Goal: Information Seeking & Learning: Check status

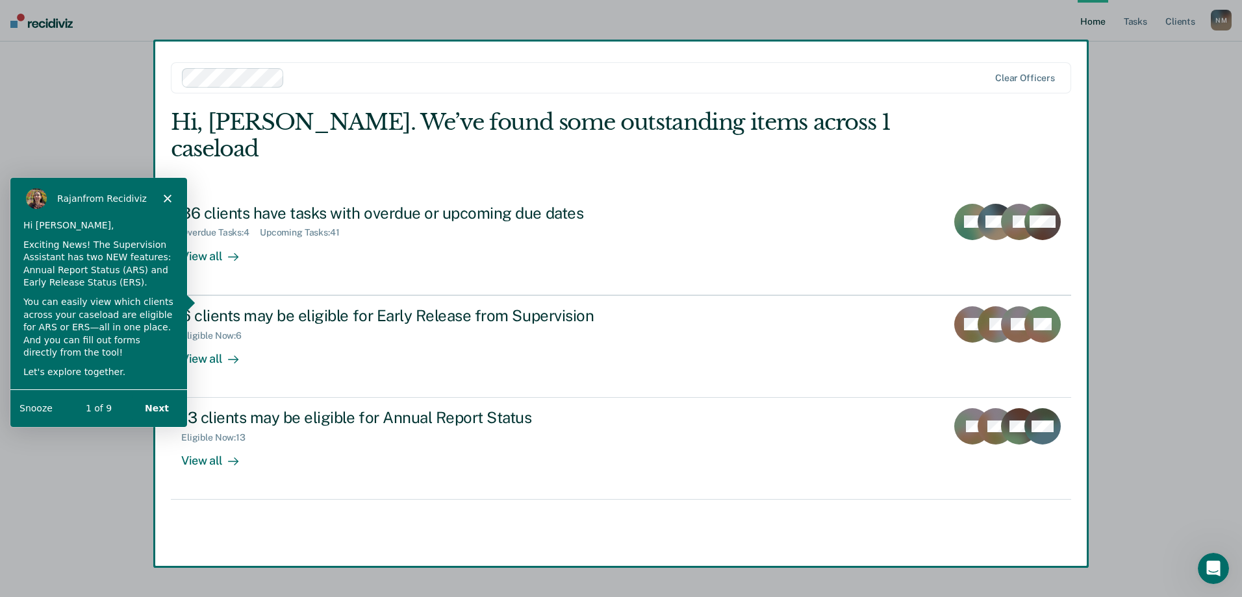
click at [154, 406] on button "Next" at bounding box center [156, 407] width 50 height 27
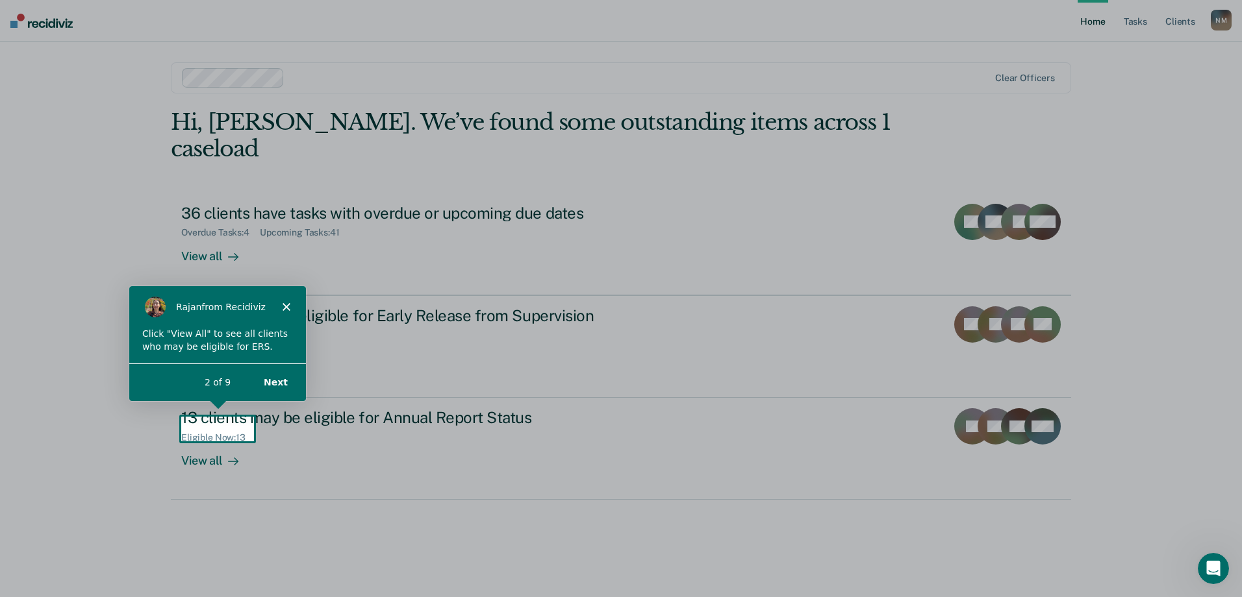
click at [213, 426] on div "Product tour overlay" at bounding box center [621, 298] width 1242 height 597
click at [216, 437] on div "Product tour overlay" at bounding box center [621, 298] width 1242 height 597
click at [274, 381] on button "Next" at bounding box center [275, 381] width 50 height 27
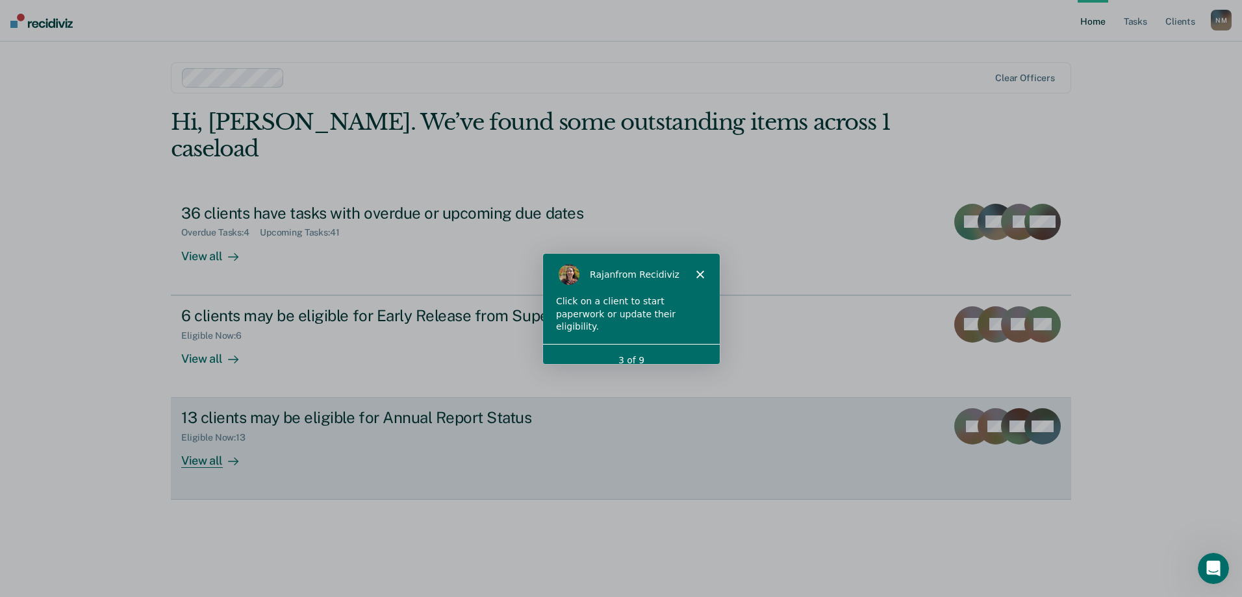
click at [221, 444] on div "View all" at bounding box center [217, 456] width 73 height 25
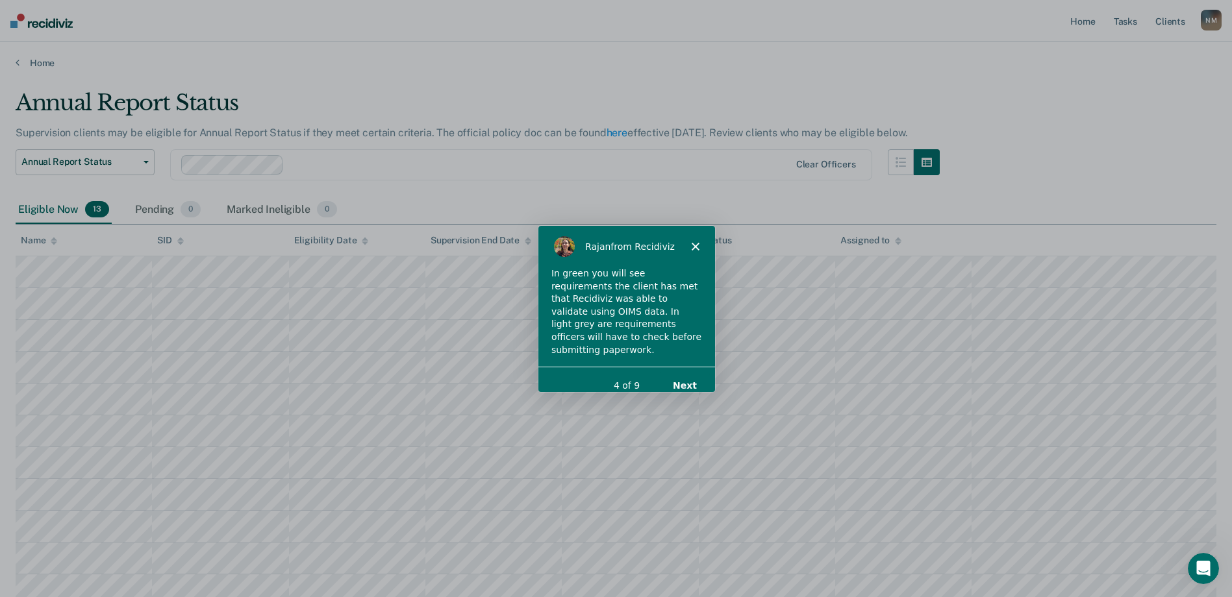
click at [677, 375] on button "Next" at bounding box center [683, 385] width 50 height 27
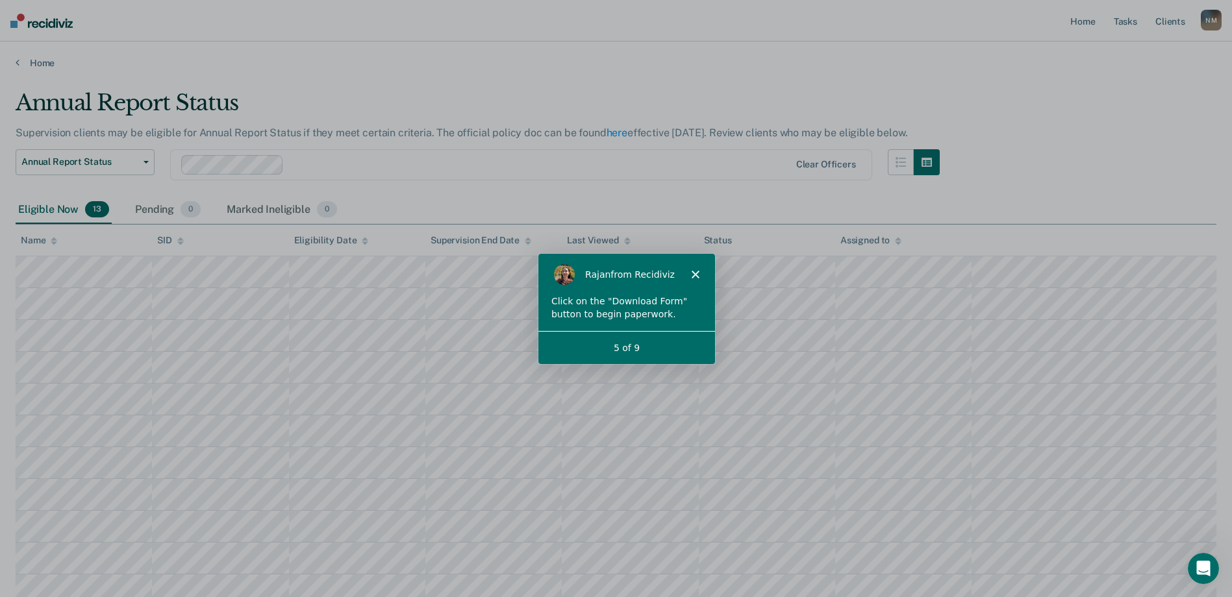
click at [695, 275] on icon "Close" at bounding box center [694, 274] width 8 height 8
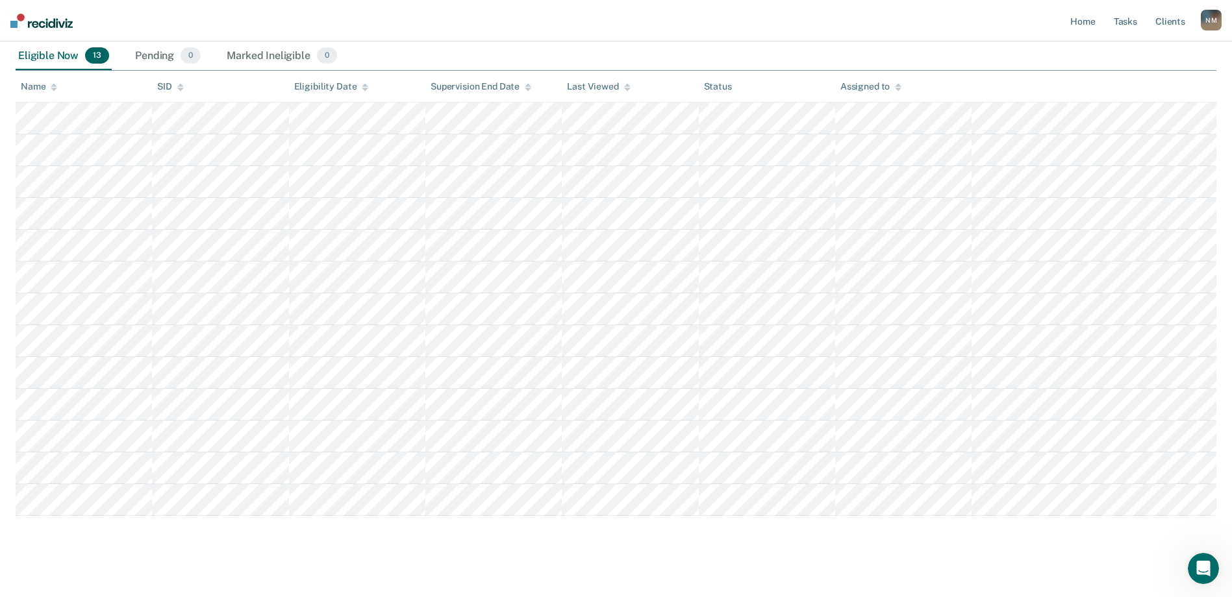
scroll to position [166, 0]
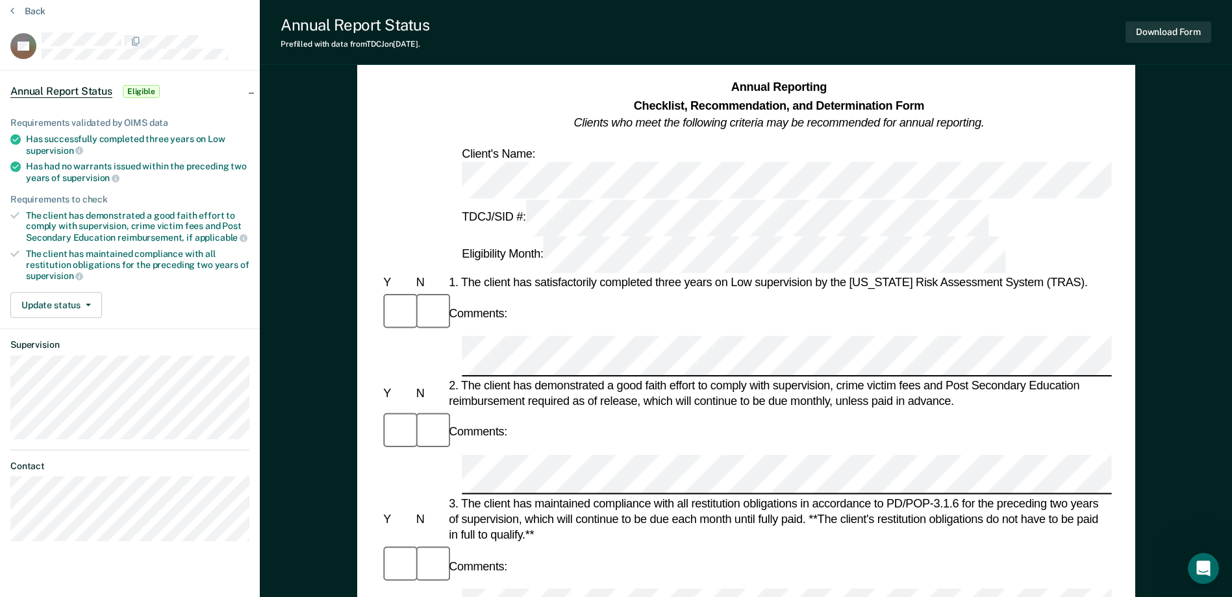
scroll to position [41, 0]
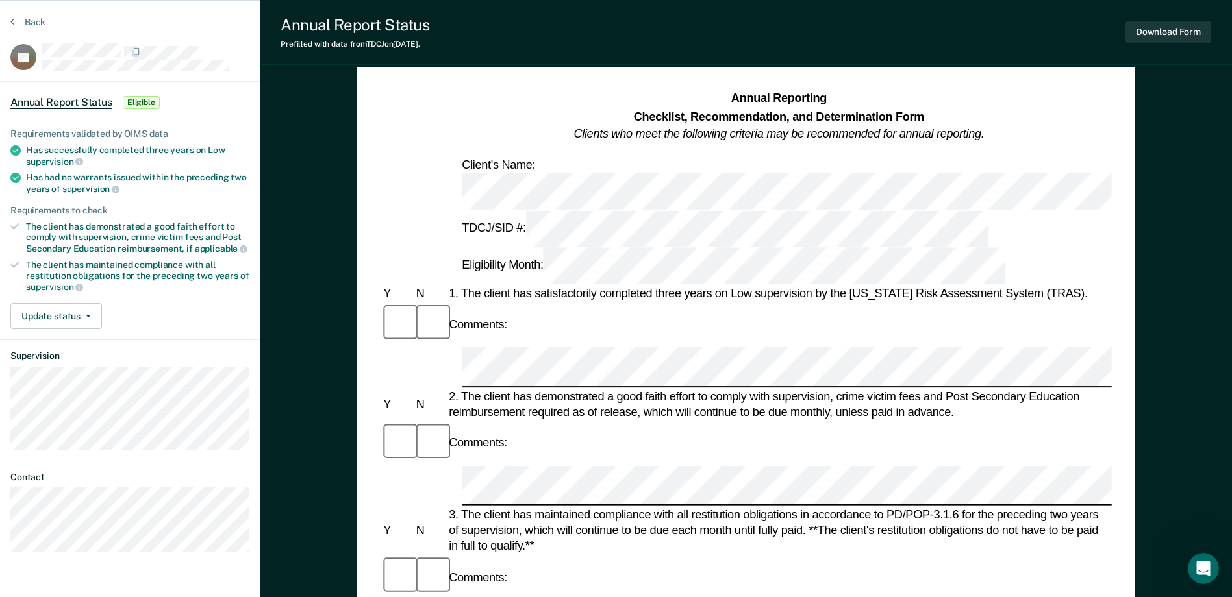
click at [14, 262] on icon at bounding box center [14, 264] width 9 height 9
click at [64, 312] on button "Update status" at bounding box center [56, 316] width 92 height 26
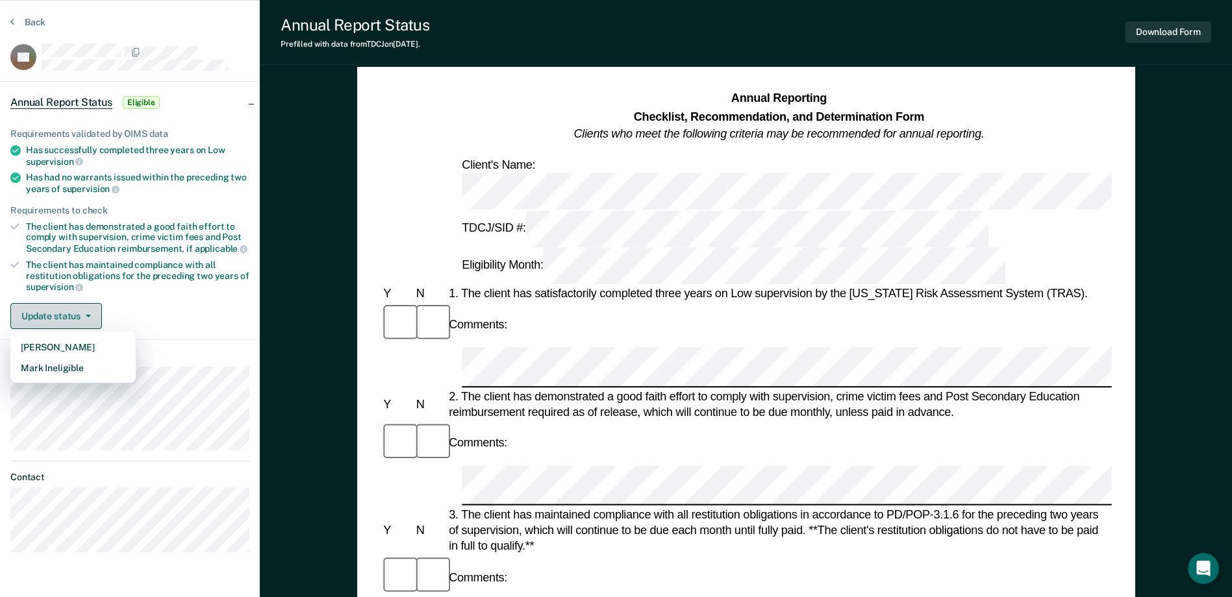
click at [64, 313] on button "Update status" at bounding box center [56, 316] width 92 height 26
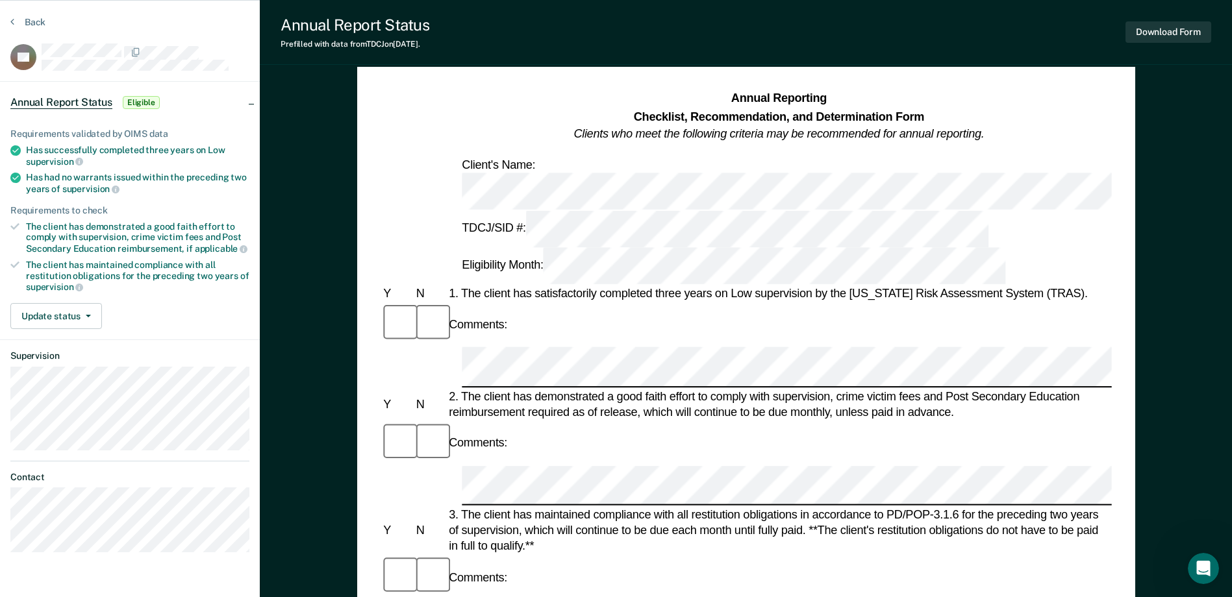
click at [16, 222] on icon at bounding box center [14, 226] width 9 height 9
click at [16, 256] on ul "Requirements validated by OIMS data Has successfully completed three years on L…" at bounding box center [129, 211] width 239 height 164
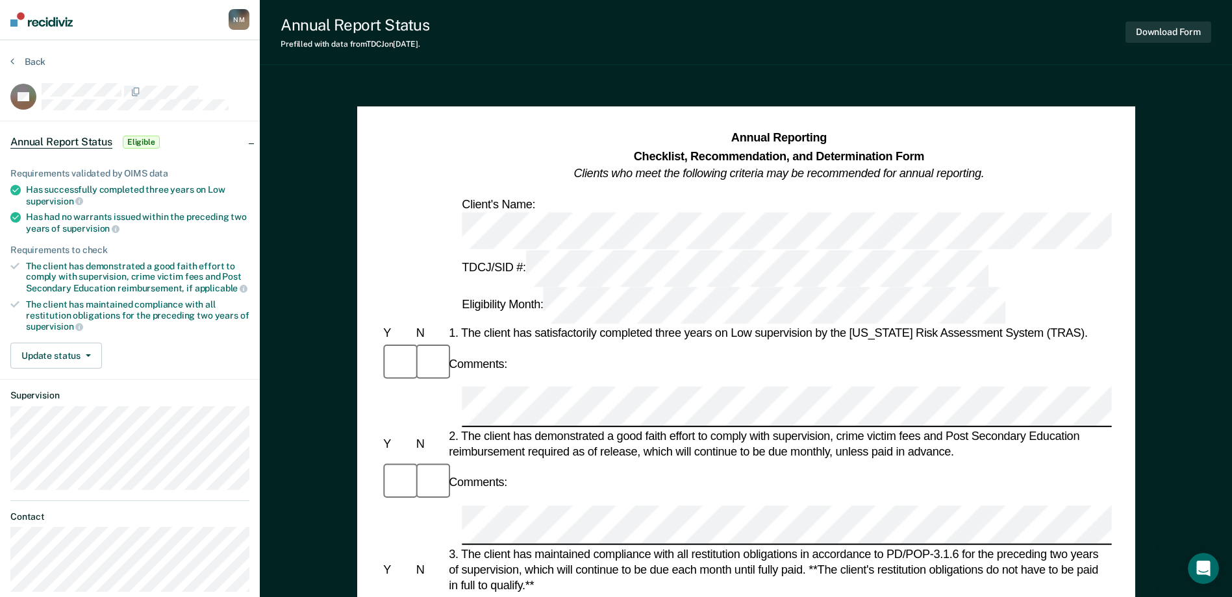
scroll to position [0, 0]
click at [25, 65] on button "Back" at bounding box center [27, 63] width 35 height 12
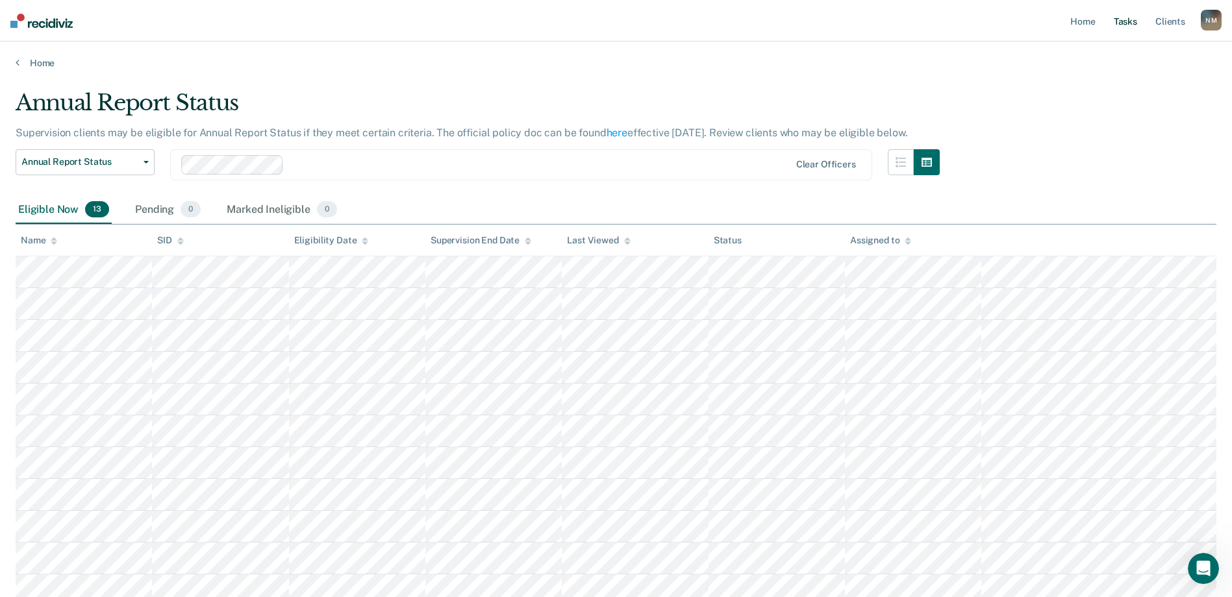
click at [1125, 25] on link "Tasks" at bounding box center [1125, 21] width 29 height 42
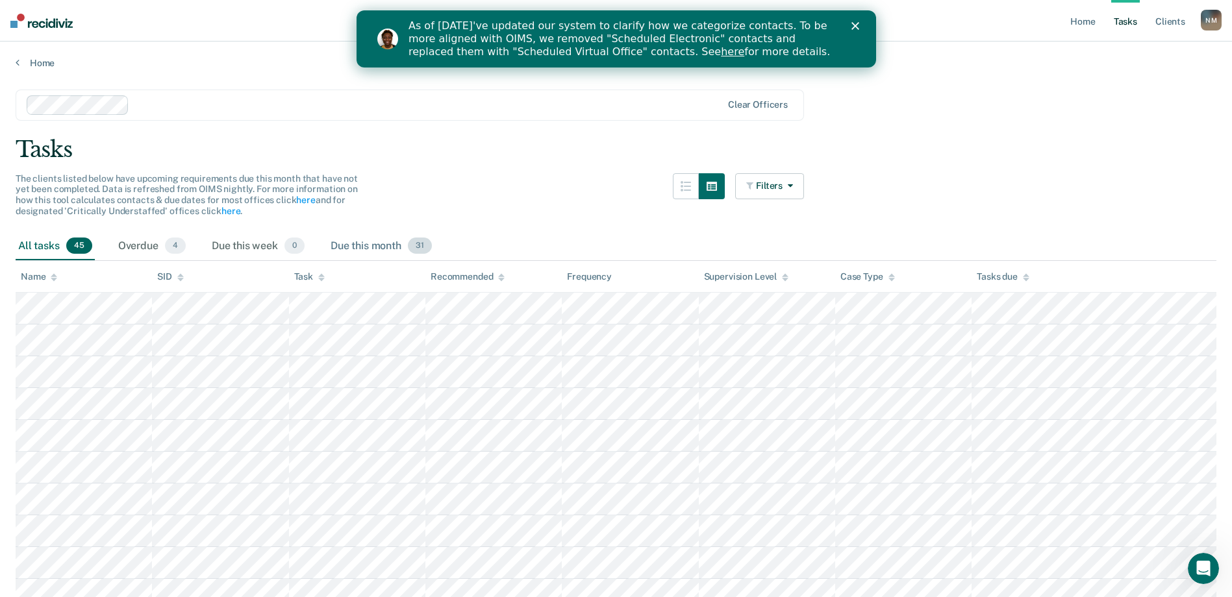
scroll to position [65, 0]
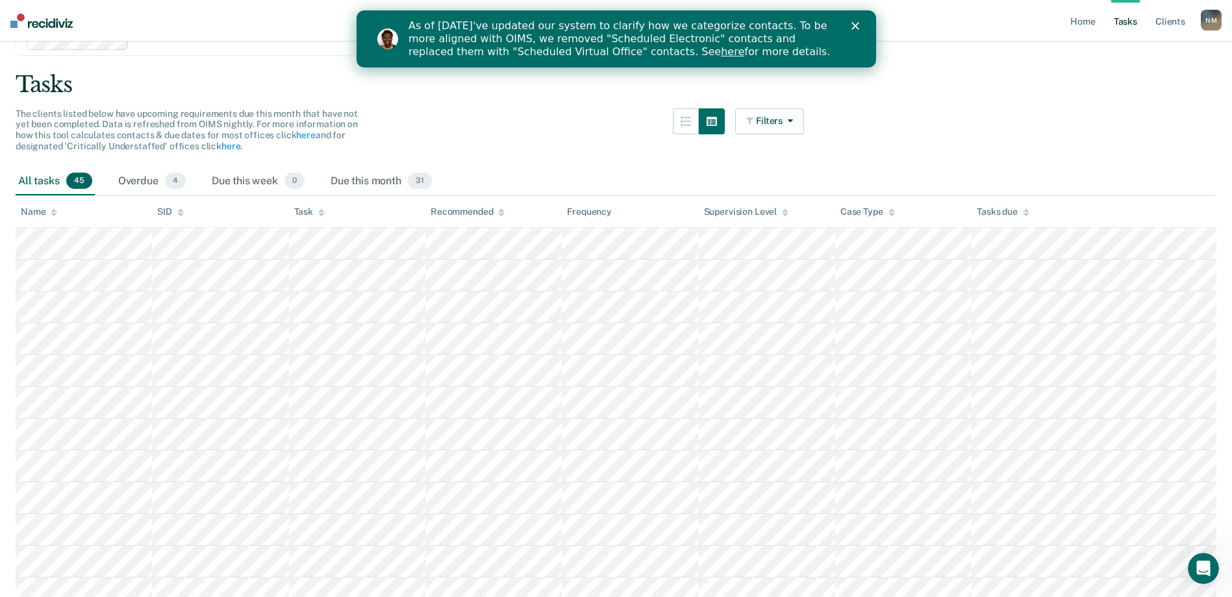
click at [500, 216] on icon at bounding box center [501, 212] width 6 height 8
click at [499, 212] on icon at bounding box center [501, 209] width 6 height 3
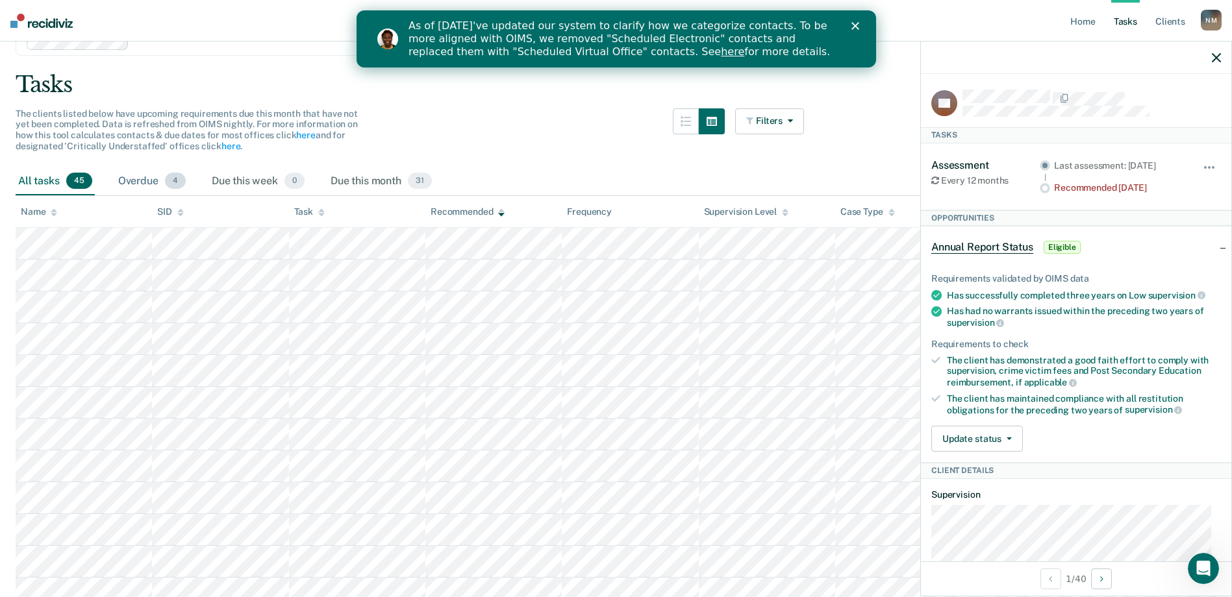
click at [129, 184] on div "Overdue 4" at bounding box center [152, 182] width 73 height 29
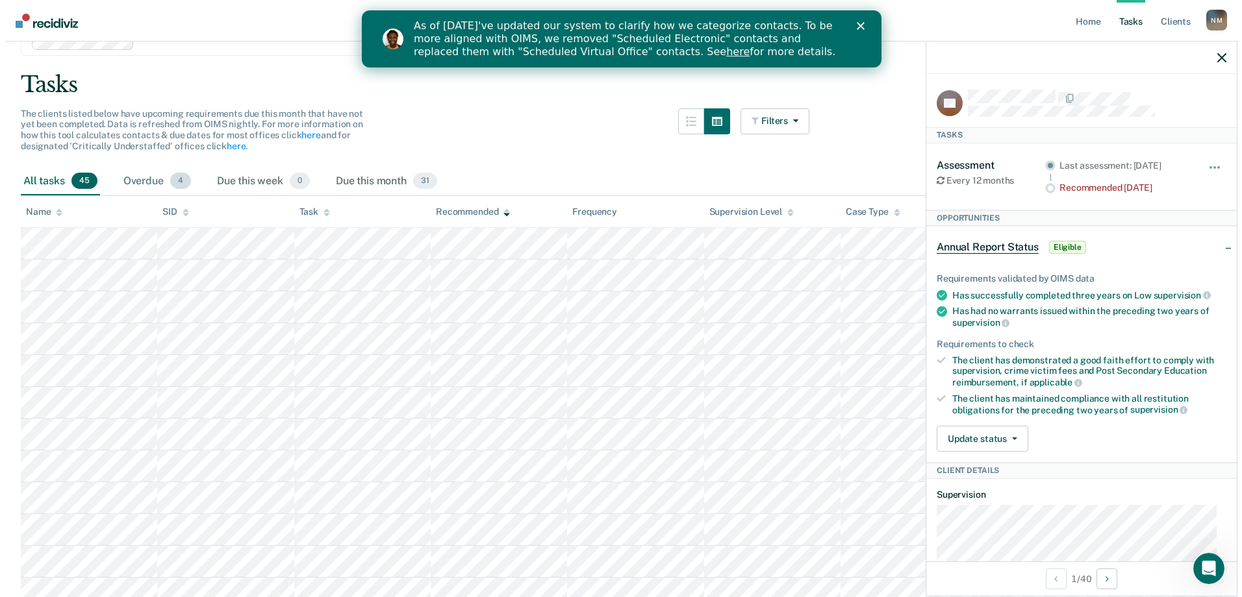
scroll to position [0, 0]
